Goal: Task Accomplishment & Management: Use online tool/utility

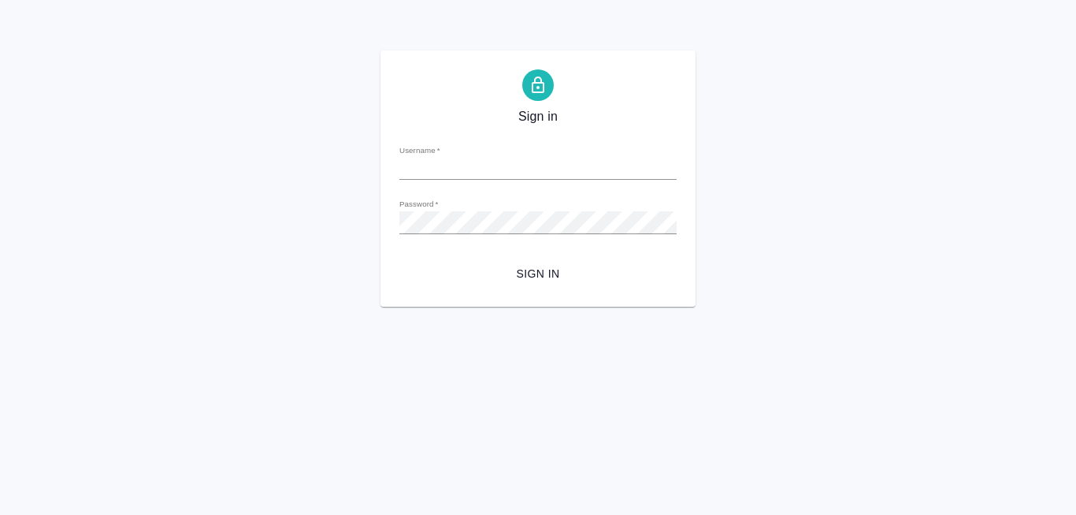
type input "[PERSON_NAME][EMAIL_ADDRESS][DOMAIN_NAME]"
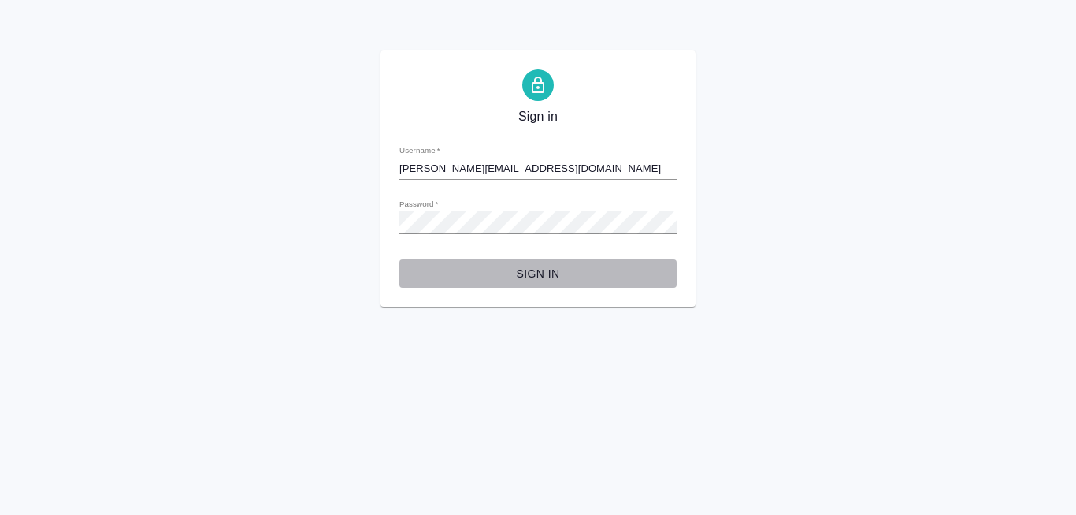
click at [524, 279] on span "Sign in" at bounding box center [538, 274] width 252 height 20
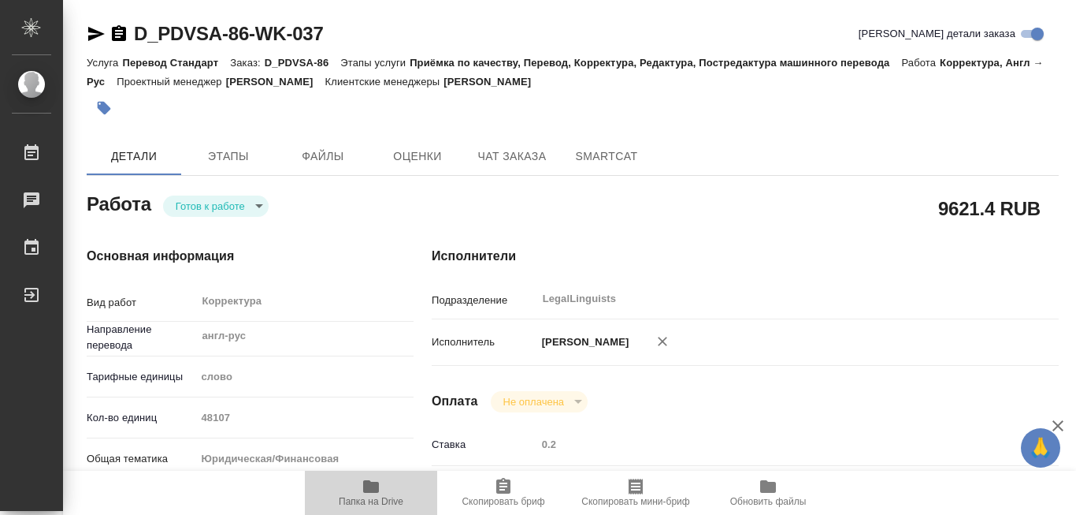
click at [375, 490] on icon "button" at bounding box center [371, 486] width 16 height 13
